Goal: Task Accomplishment & Management: Complete application form

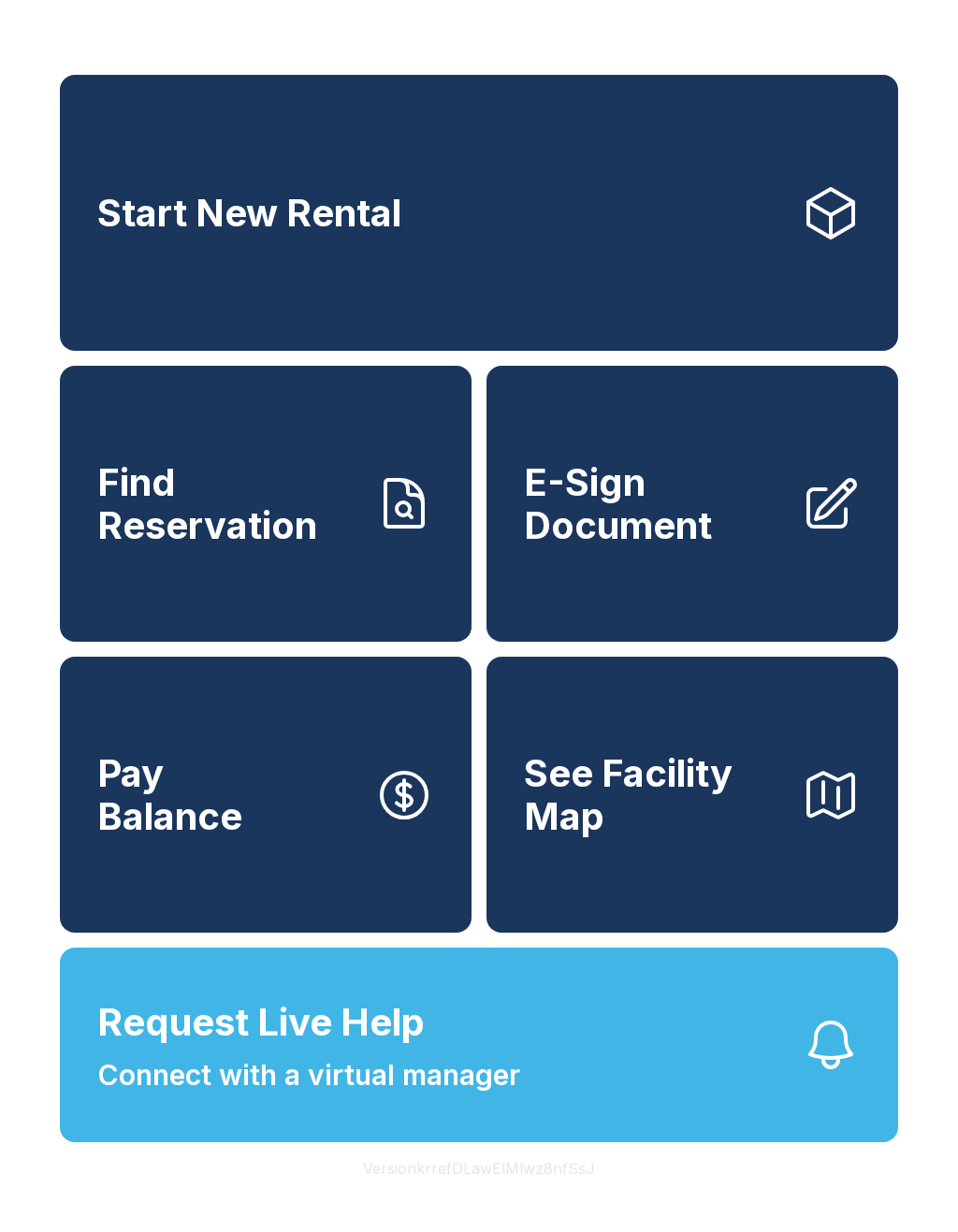
click at [734, 546] on span "E-Sign Document" at bounding box center [654, 504] width 262 height 85
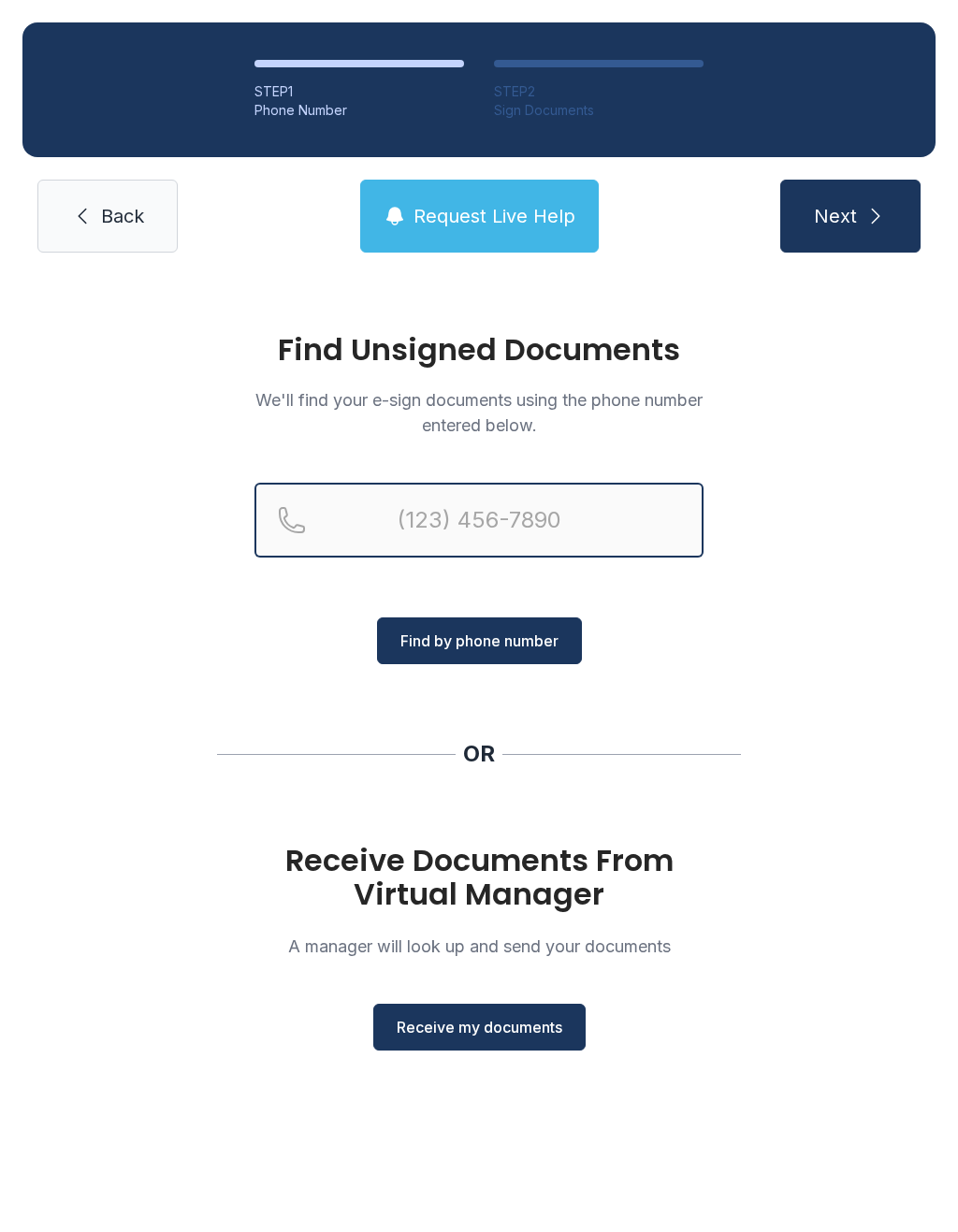
click at [577, 495] on input "Reservation phone number" at bounding box center [479, 520] width 449 height 75
type input "("
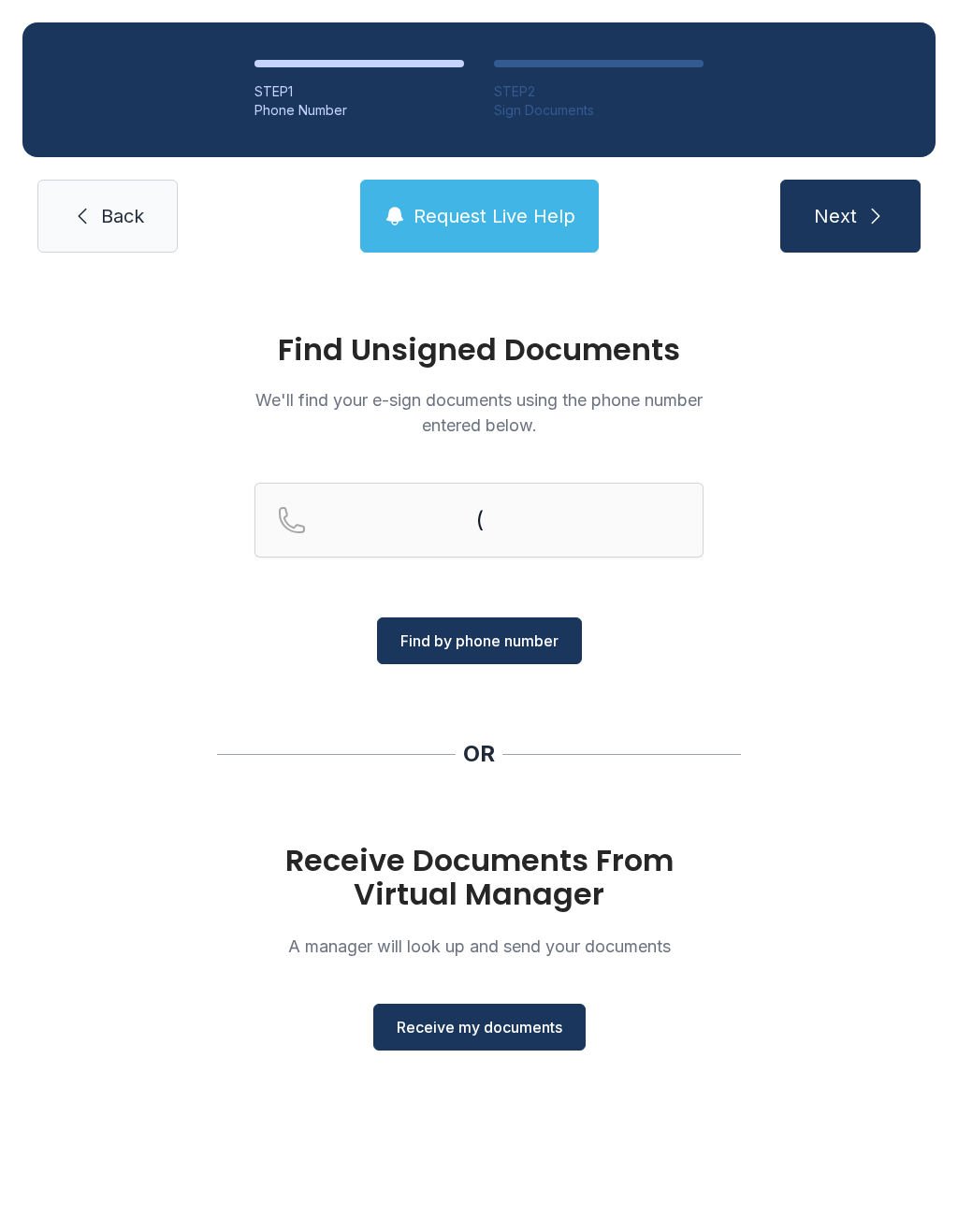
click at [876, 711] on div "Find Unsigned Documents We'll find your e-sign documents using the phone number…" at bounding box center [479, 700] width 958 height 850
click at [550, 993] on div "Receive Documents From Virtual Manager A manager will look up and send your doc…" at bounding box center [479, 947] width 449 height 206
click at [508, 1048] on button "Receive my documents" at bounding box center [479, 1027] width 212 height 46
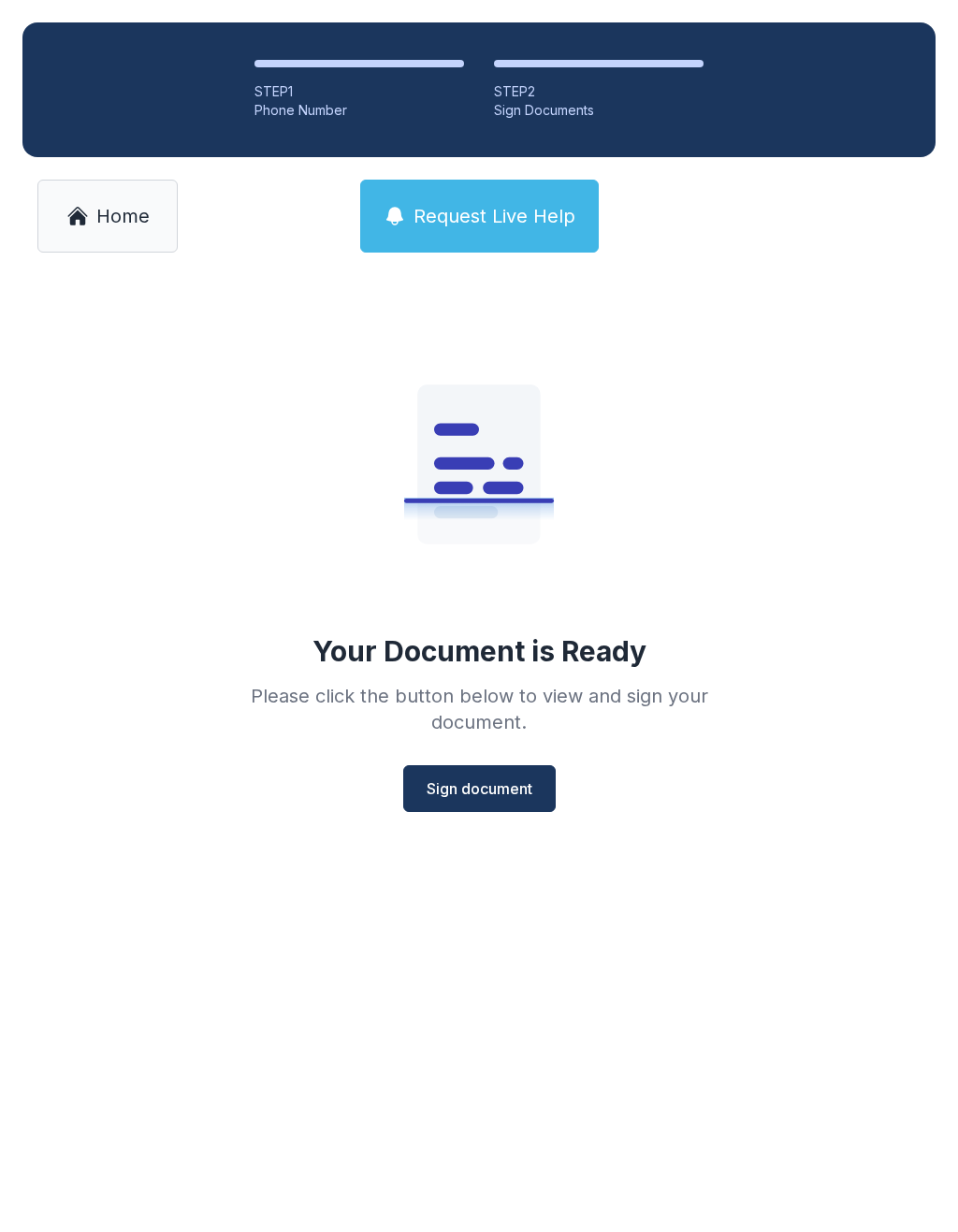
click at [509, 787] on span "Sign document" at bounding box center [480, 789] width 106 height 23
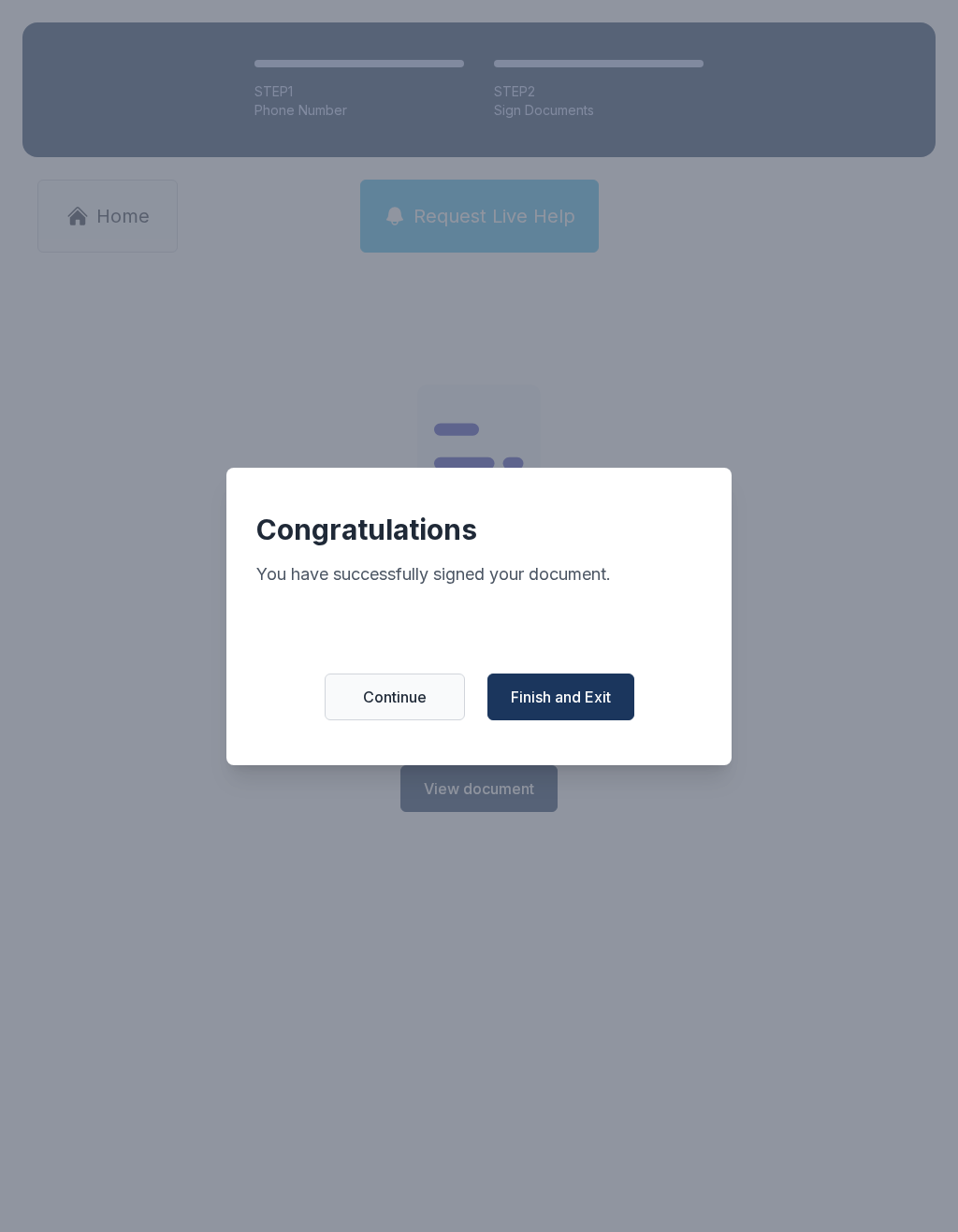
click at [580, 708] on span "Finish and Exit" at bounding box center [560, 697] width 100 height 23
